Goal: Information Seeking & Learning: Learn about a topic

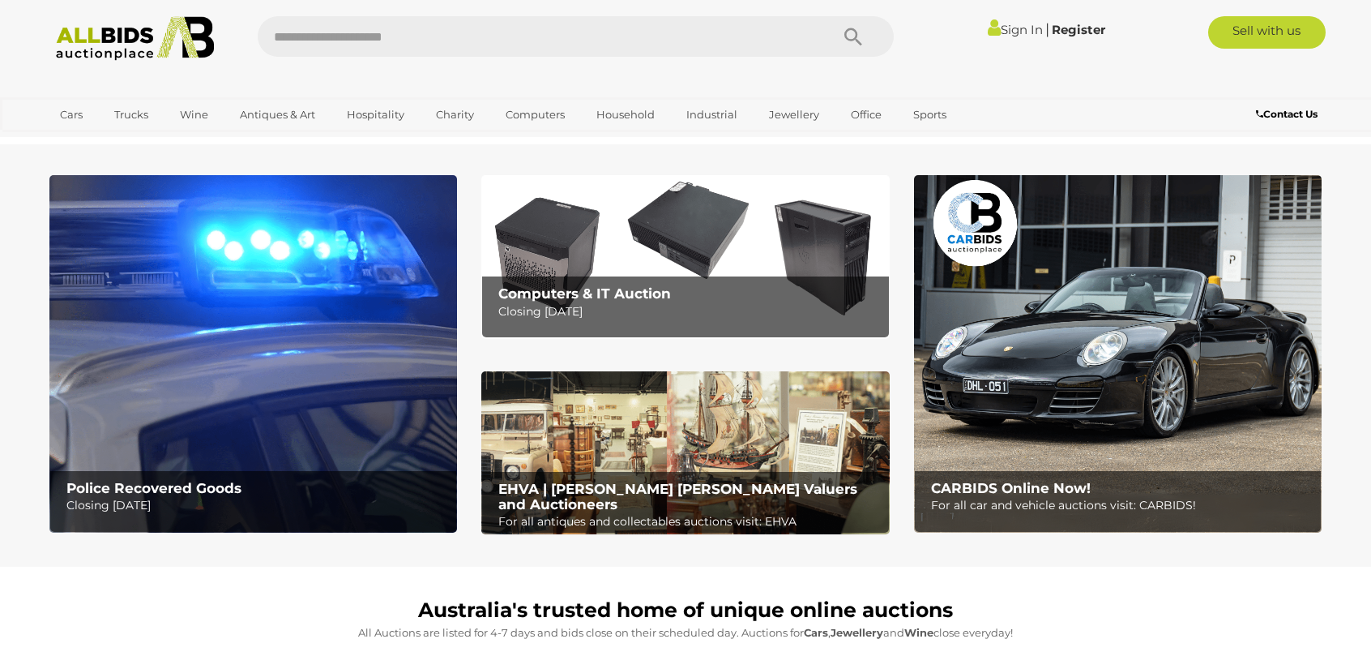
click at [433, 40] on input "text" at bounding box center [536, 36] width 556 height 41
type input "*********"
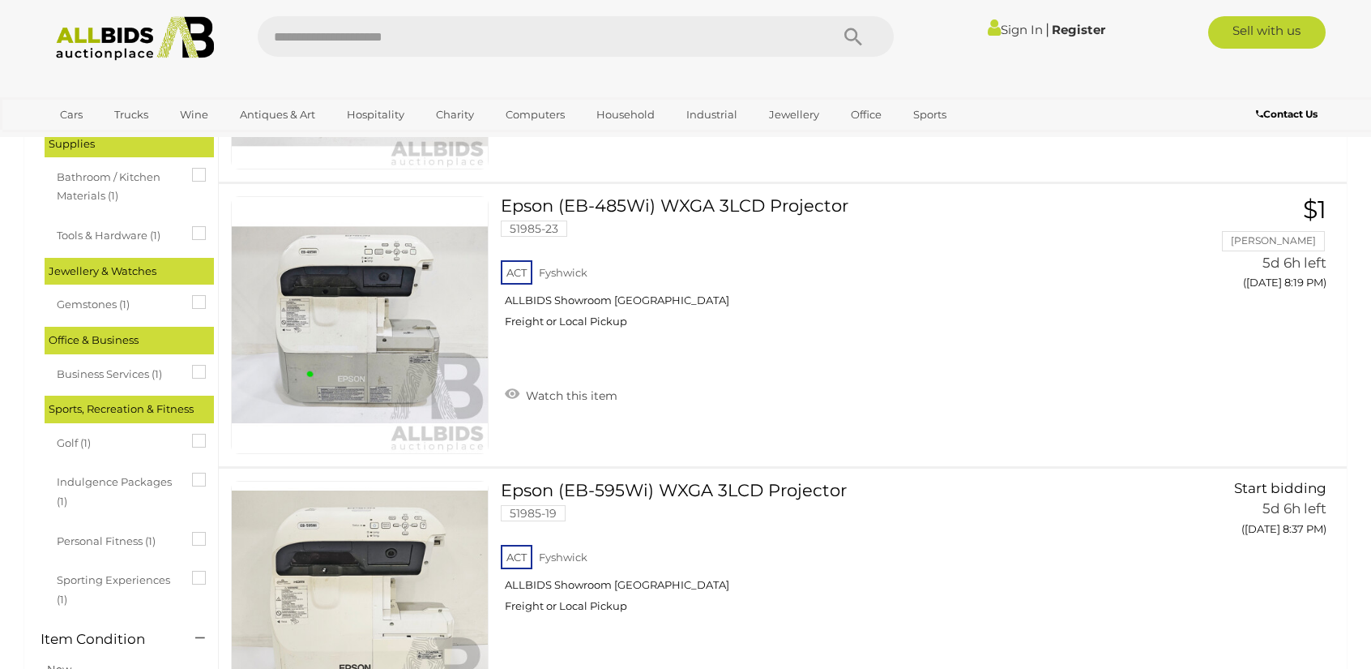
scroll to position [1702, 0]
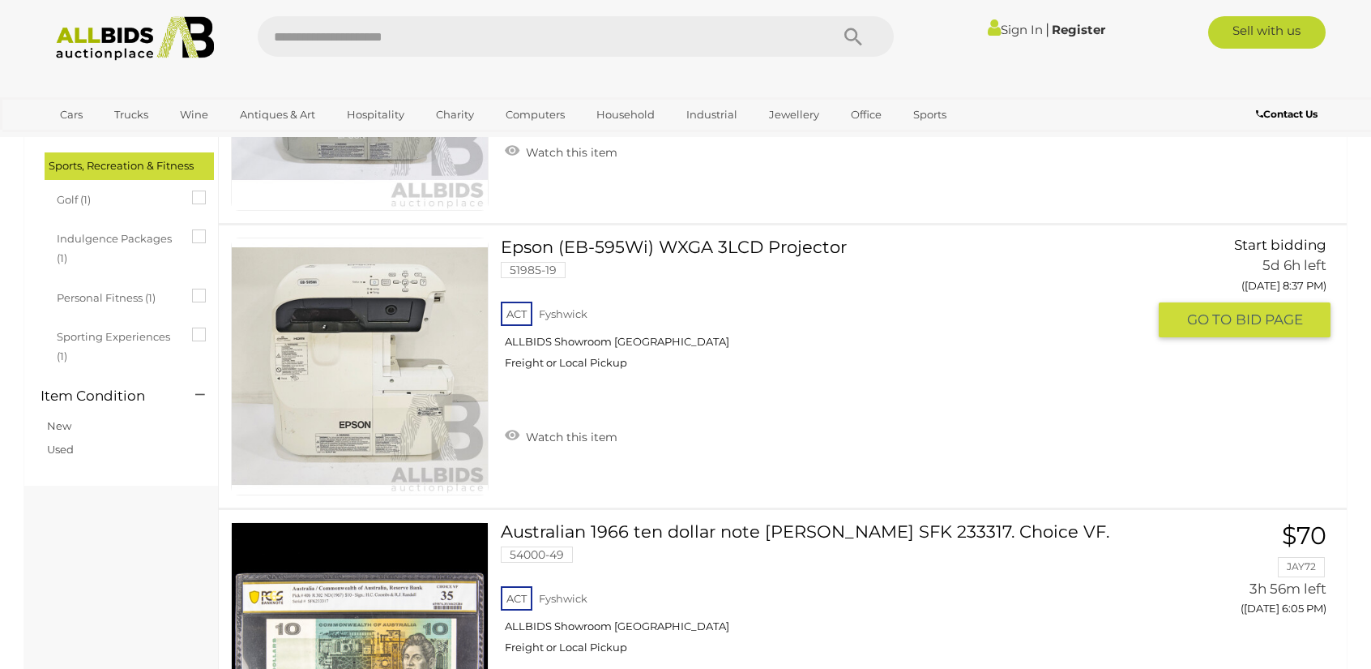
click at [595, 249] on link "Epson (EB-595Wi) WXGA 3LCD Projector 51985-19 ACT Fyshwick ALLBIDS Showroom Fys…" at bounding box center [830, 309] width 634 height 144
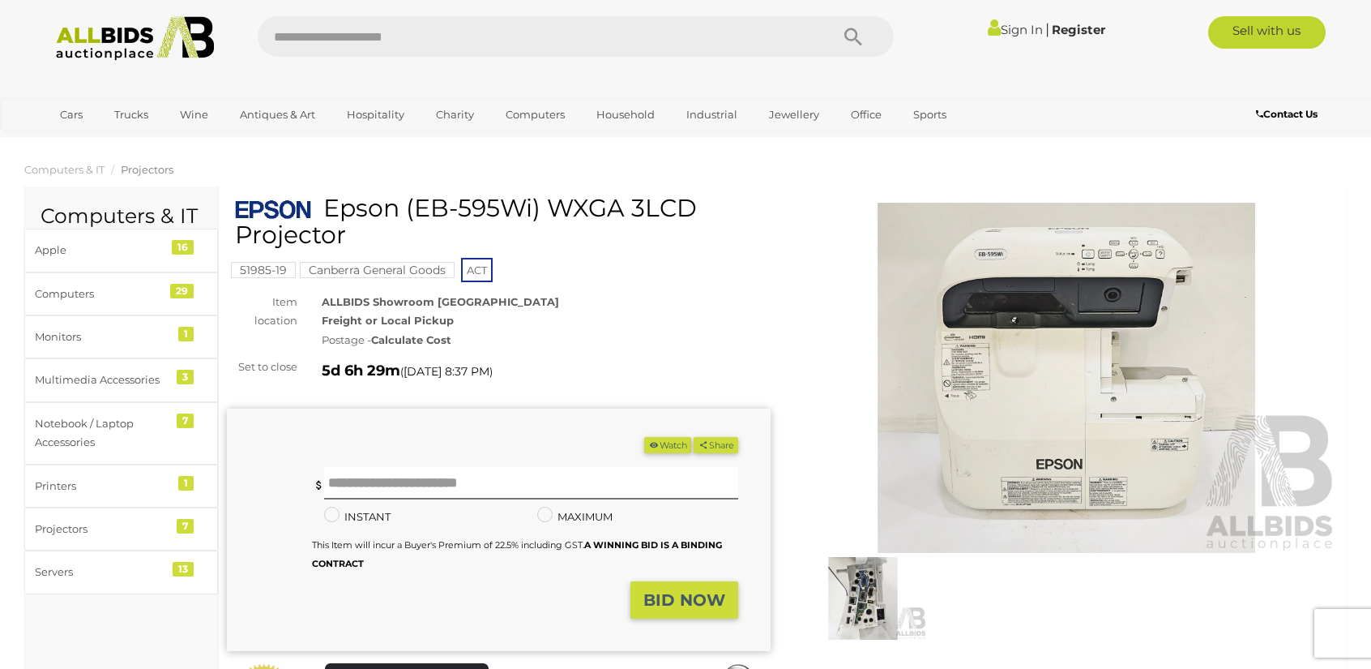
click at [840, 612] on img at bounding box center [863, 598] width 128 height 83
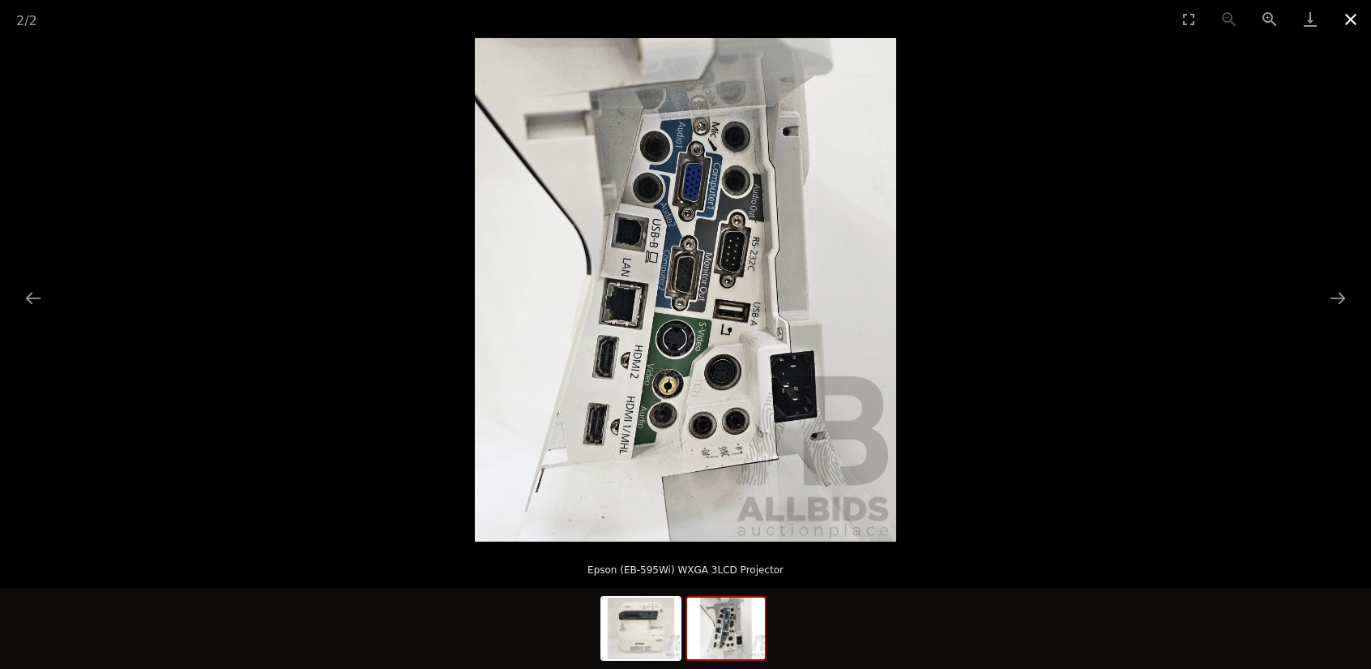
click at [1353, 19] on button "Close gallery" at bounding box center [1351, 19] width 41 height 38
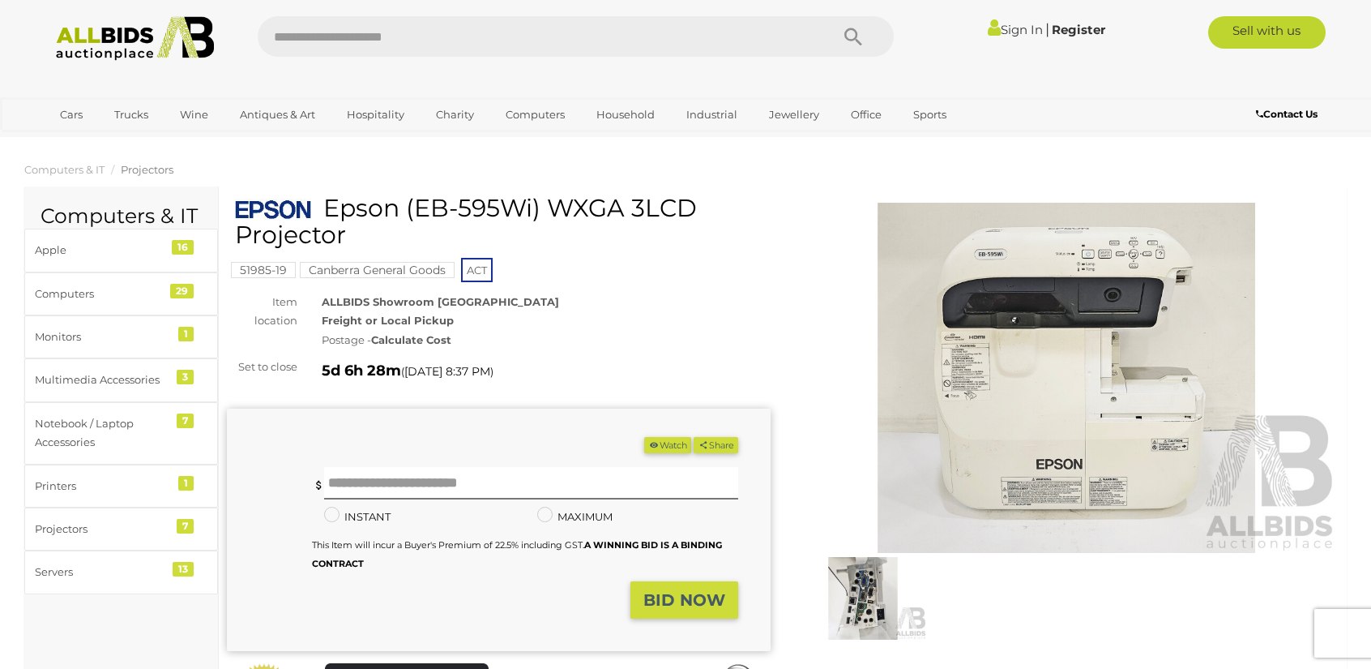
click at [369, 32] on input "text" at bounding box center [536, 36] width 556 height 41
type input "****"
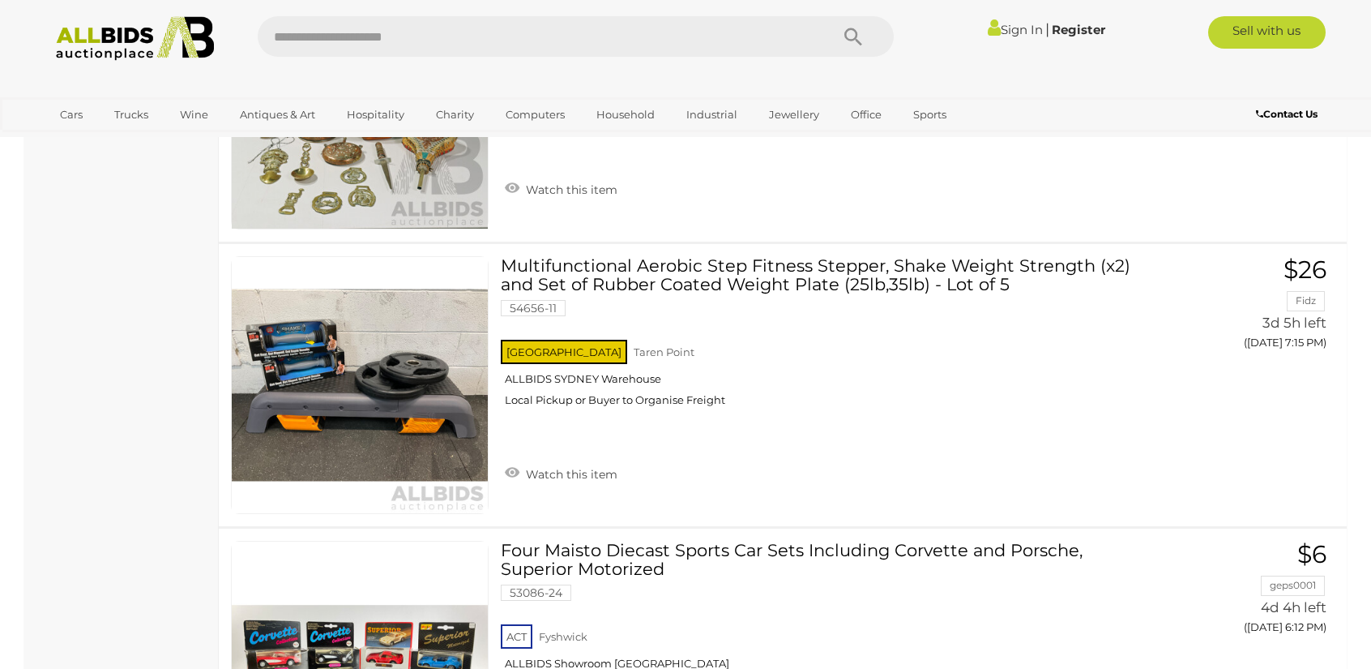
scroll to position [6403, 0]
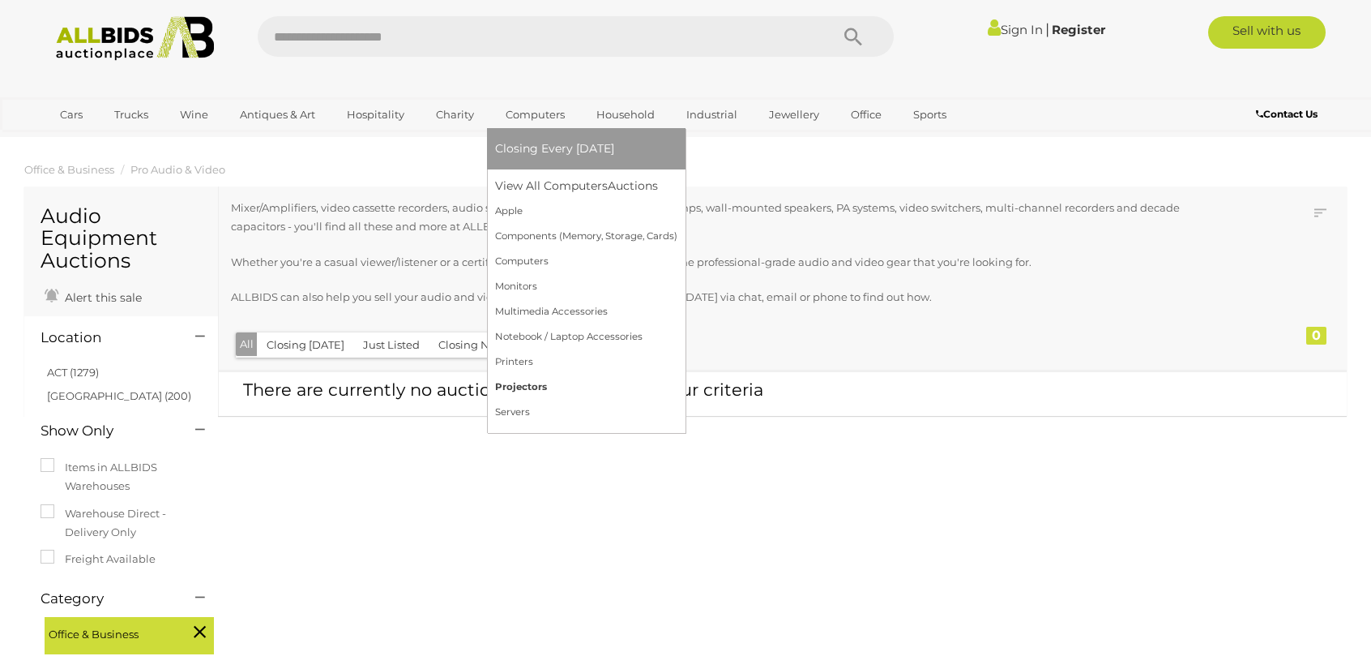
click at [525, 387] on link "Projectors" at bounding box center [586, 386] width 182 height 25
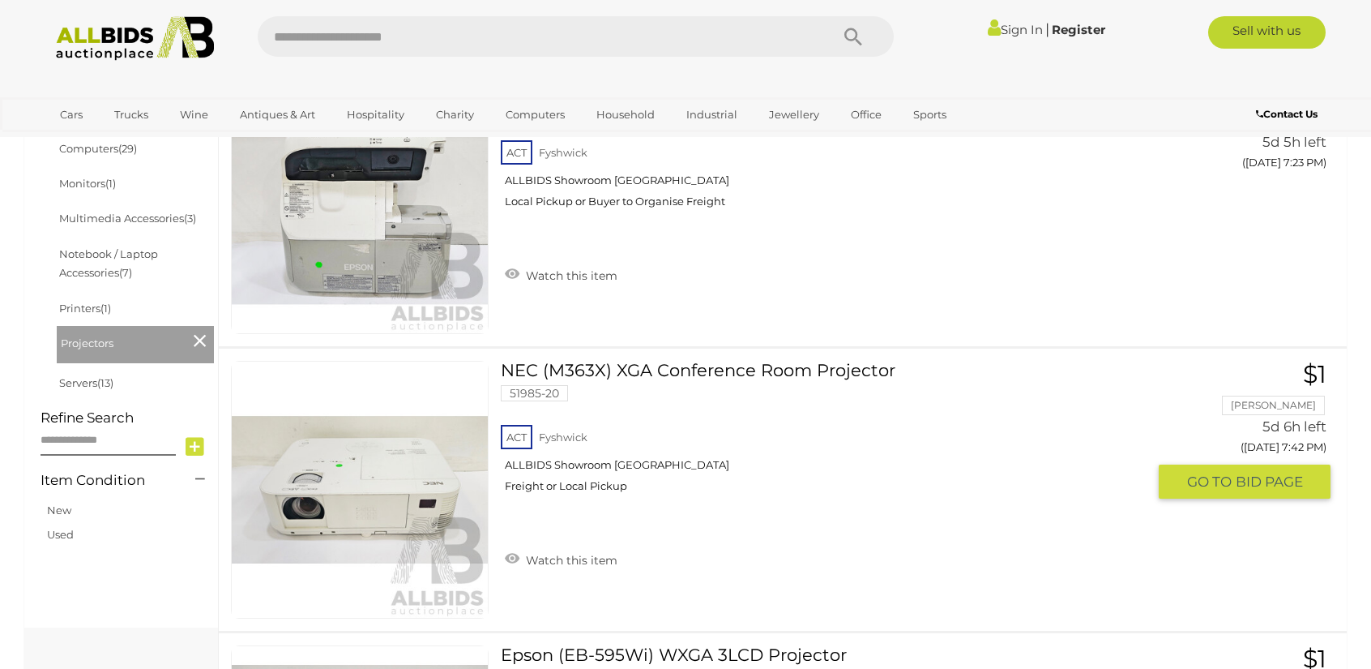
scroll to position [652, 0]
